Goal: Navigation & Orientation: Understand site structure

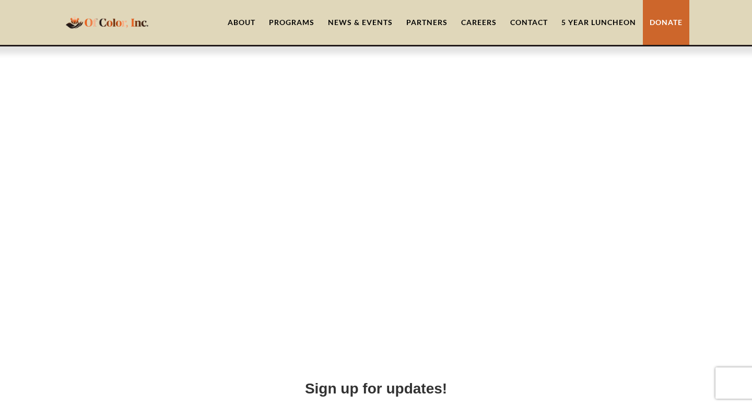
scroll to position [3775, 0]
click at [239, 25] on link "About" at bounding box center [241, 22] width 41 height 45
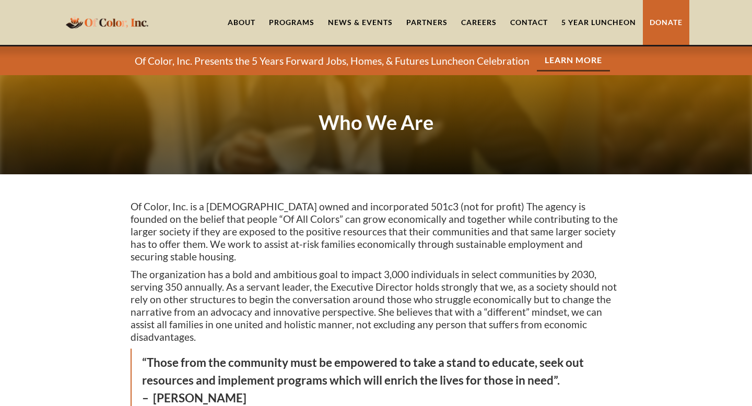
click at [239, 25] on link "About" at bounding box center [241, 22] width 41 height 45
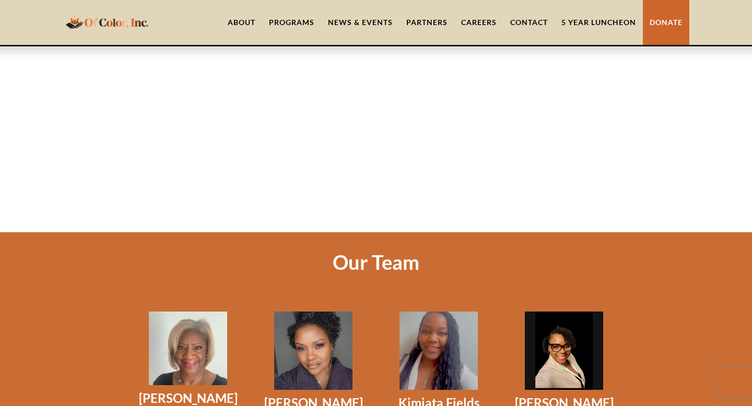
scroll to position [662, 0]
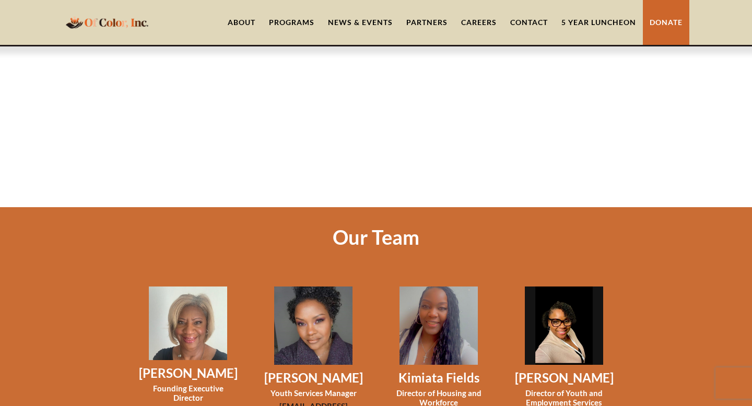
click at [300, 18] on div "Programs" at bounding box center [291, 22] width 45 height 10
